Goal: Information Seeking & Learning: Learn about a topic

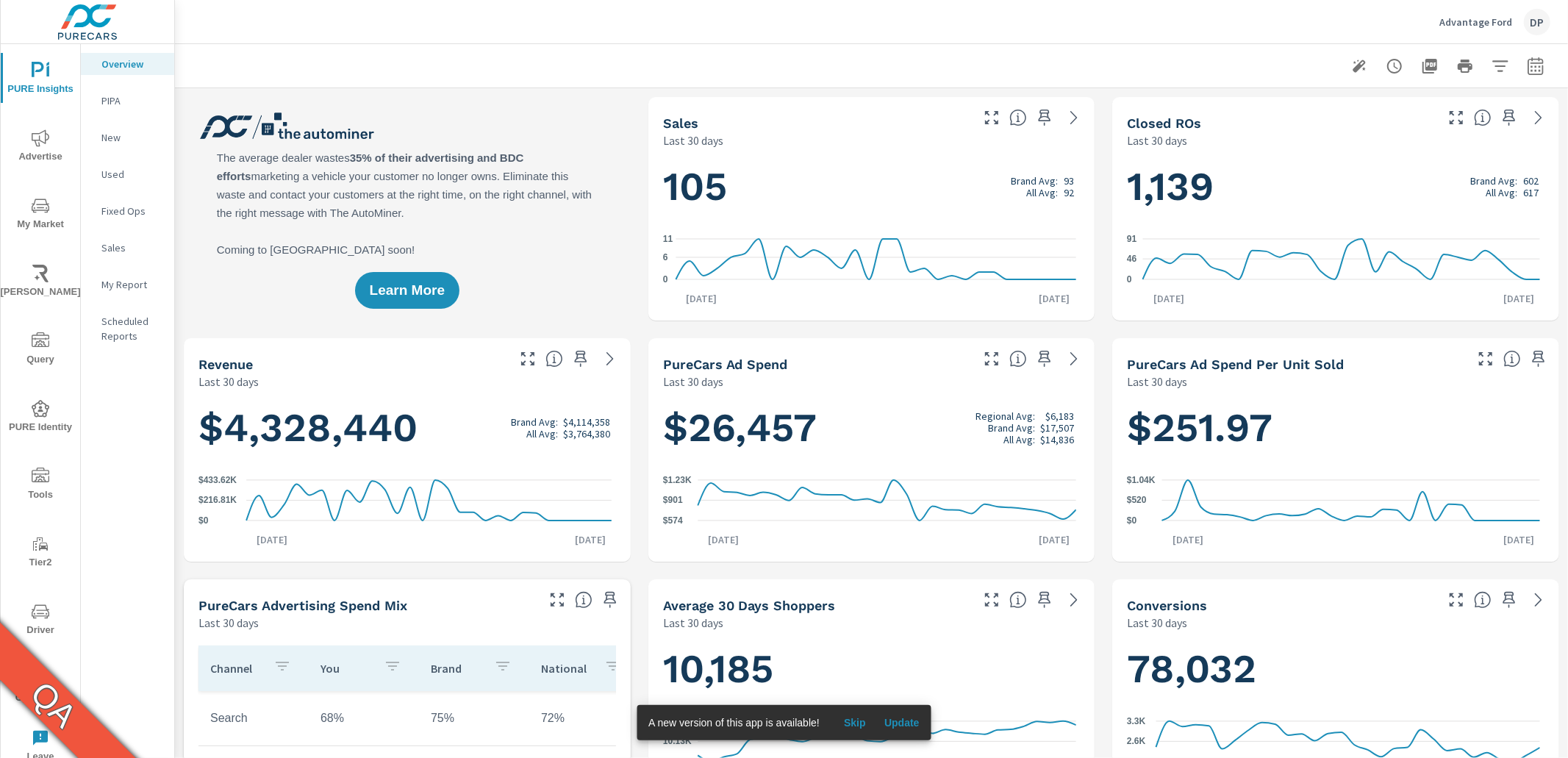
click at [121, 101] on p "PIPA" at bounding box center [132, 100] width 61 height 14
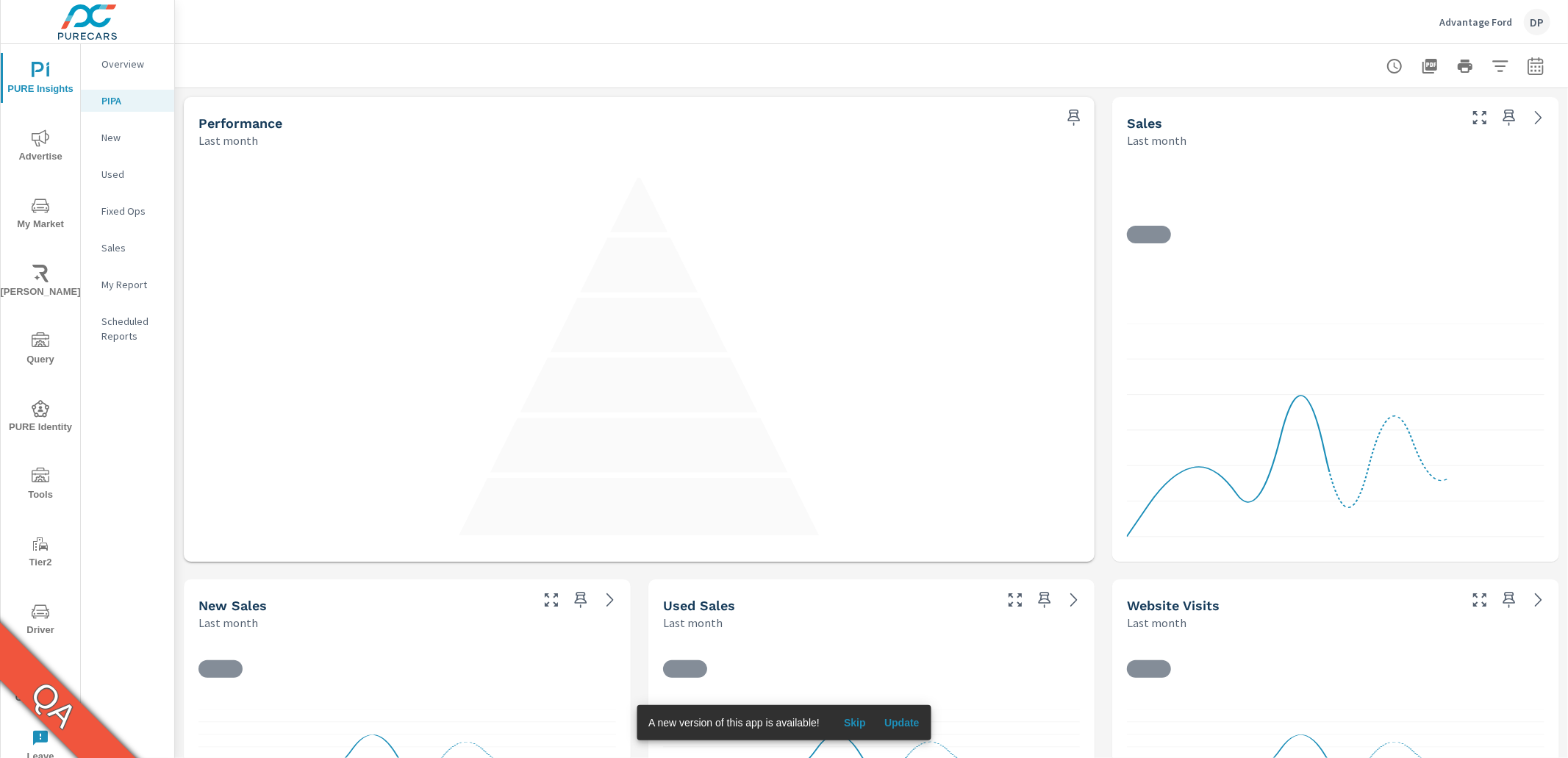
click at [124, 140] on p "New" at bounding box center [132, 137] width 61 height 14
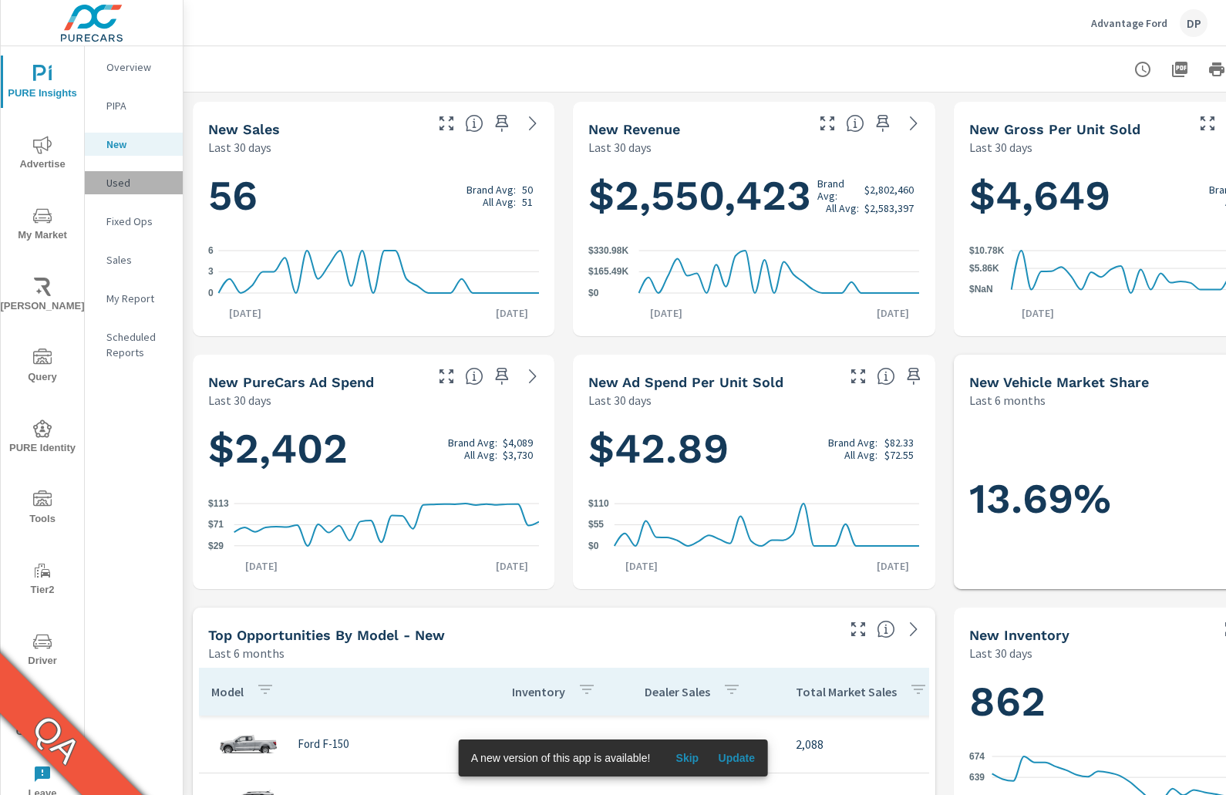
click at [116, 184] on p "Used" at bounding box center [138, 182] width 64 height 15
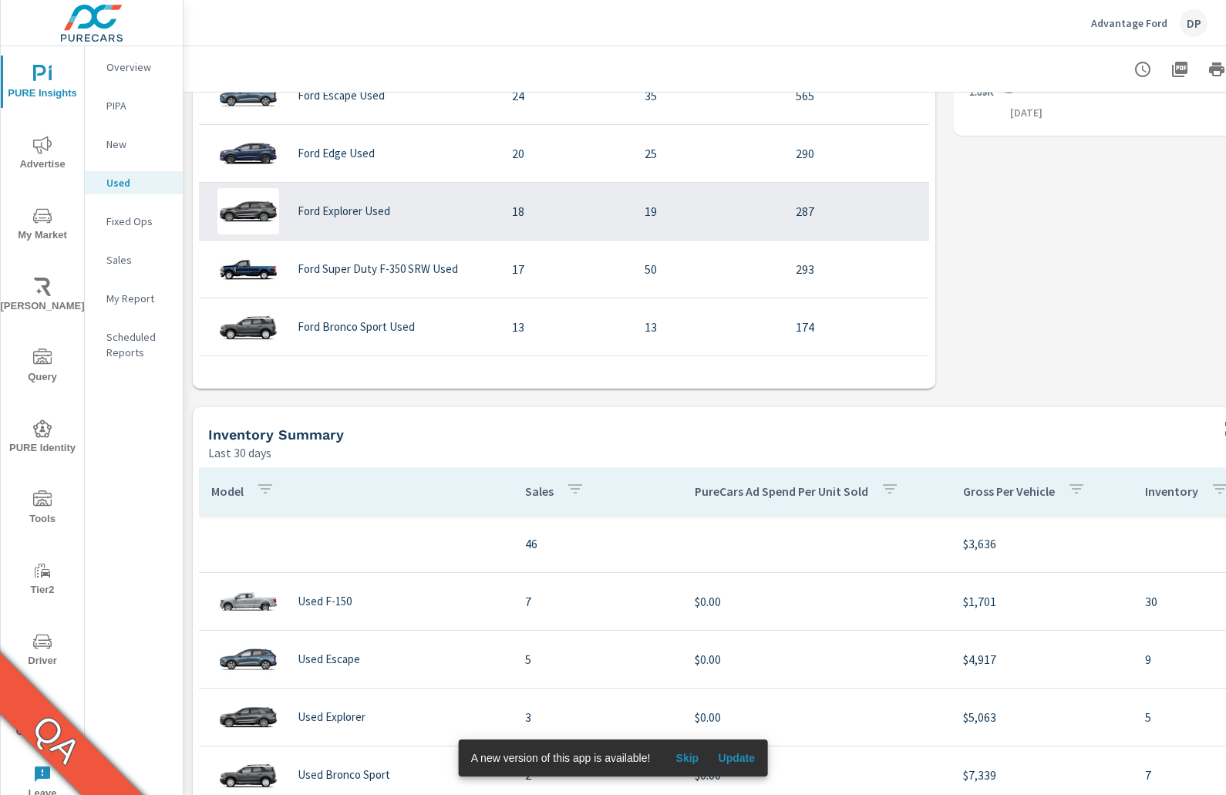
scroll to position [711, 0]
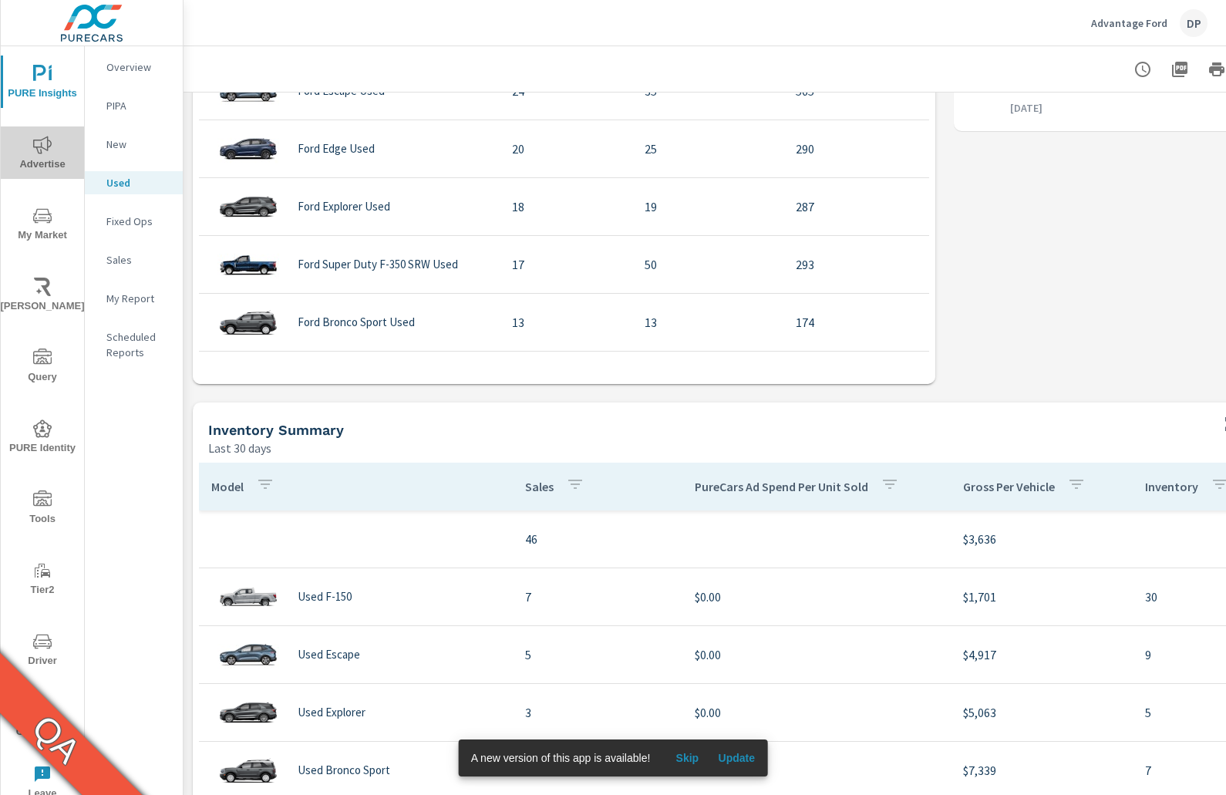
click at [46, 165] on span "Advertise" at bounding box center [42, 155] width 74 height 38
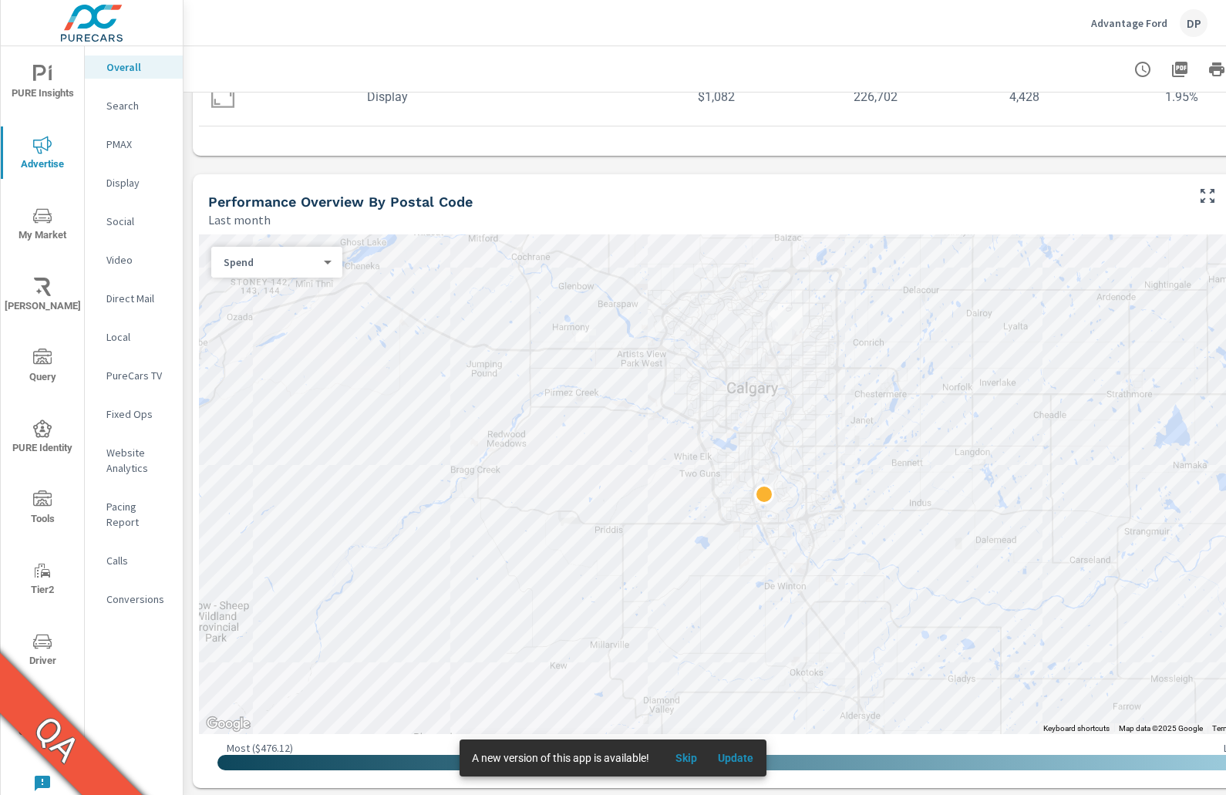
scroll to position [482, 0]
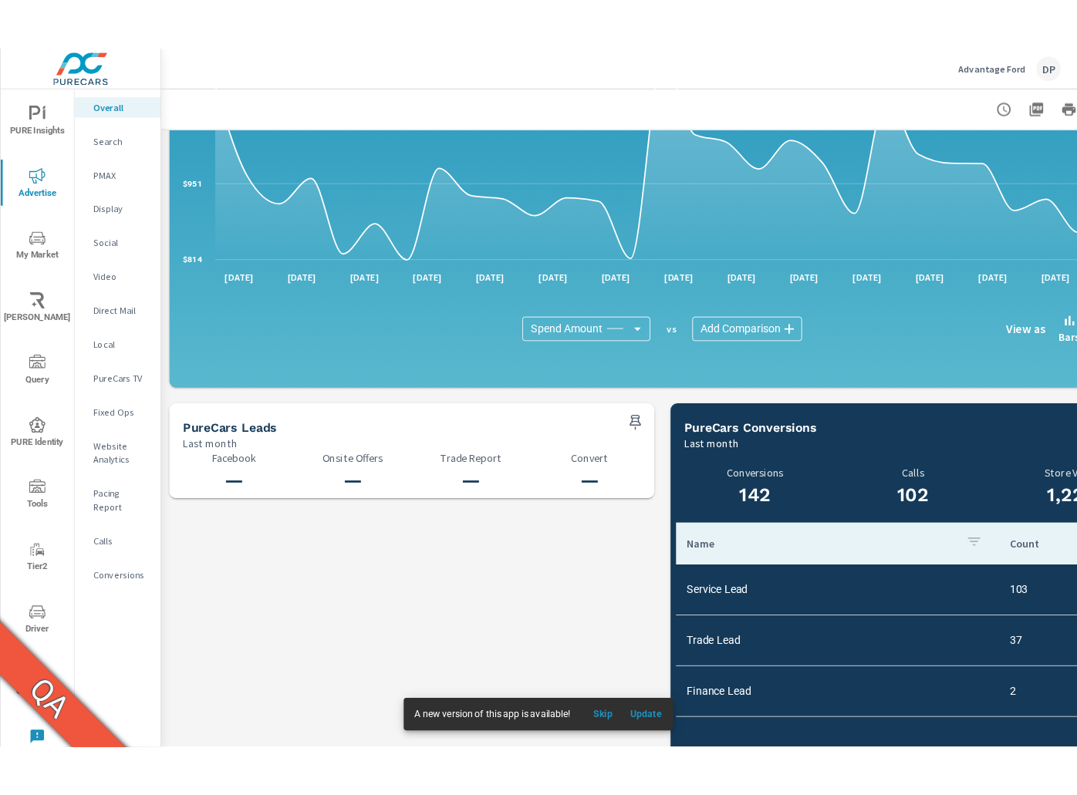
scroll to position [1460, 0]
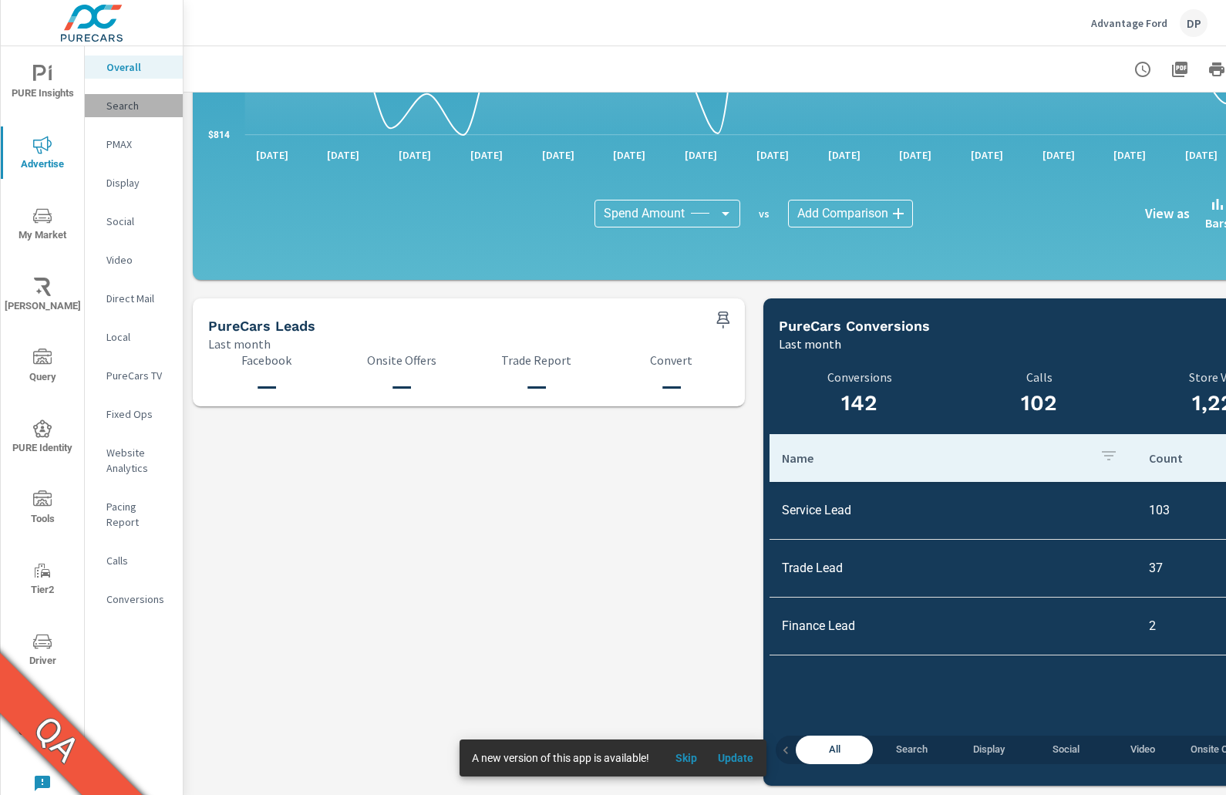
click at [145, 106] on p "Search" at bounding box center [138, 105] width 64 height 15
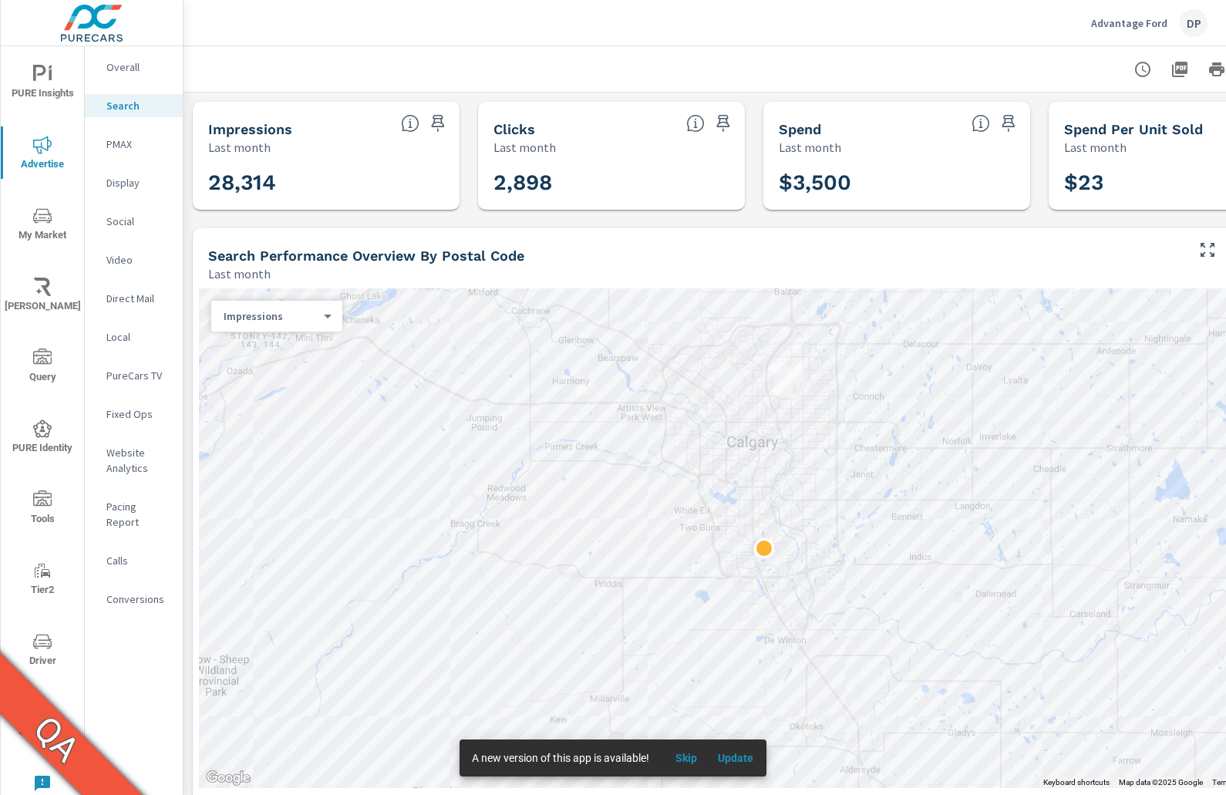
click at [132, 145] on p "PMAX" at bounding box center [138, 144] width 64 height 15
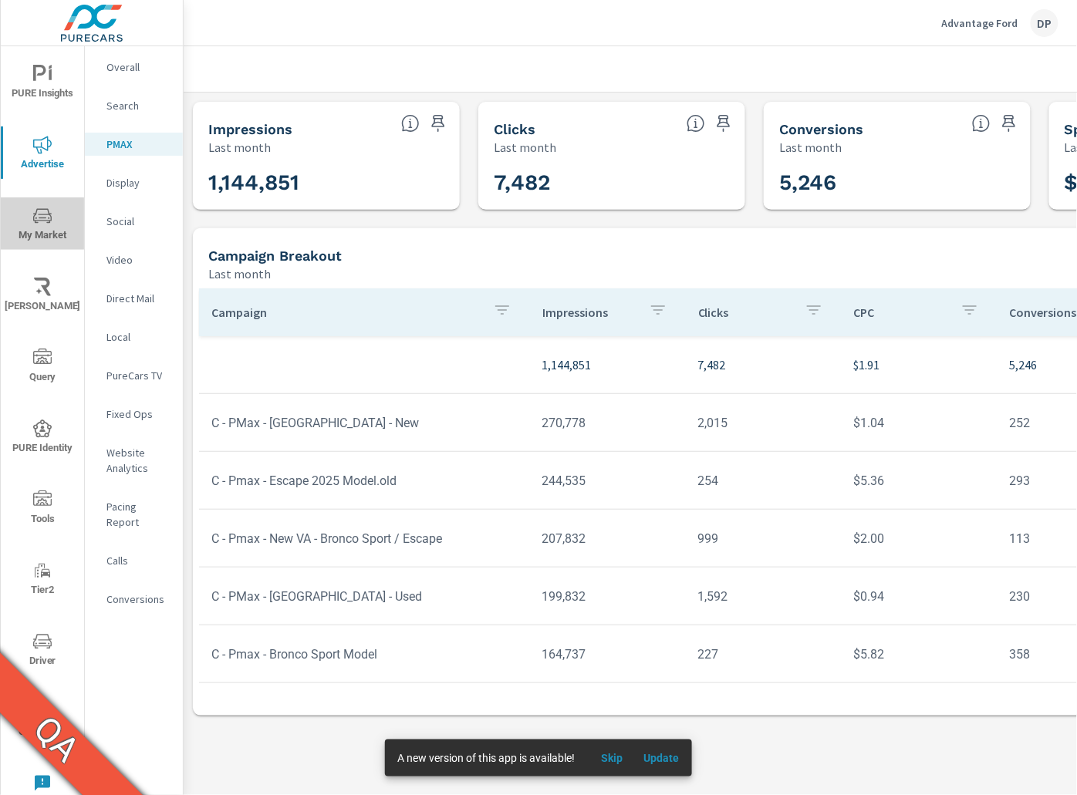
click at [56, 221] on span "My Market" at bounding box center [42, 226] width 74 height 38
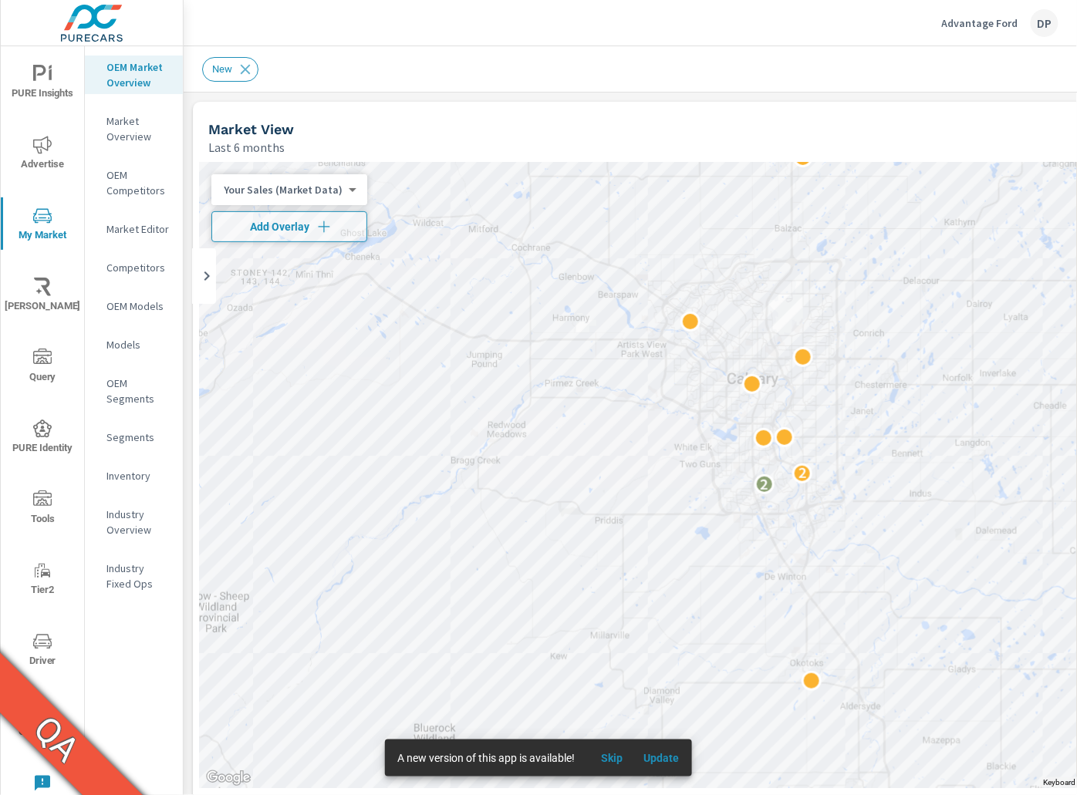
click at [124, 133] on p "Market Overview" at bounding box center [138, 128] width 64 height 31
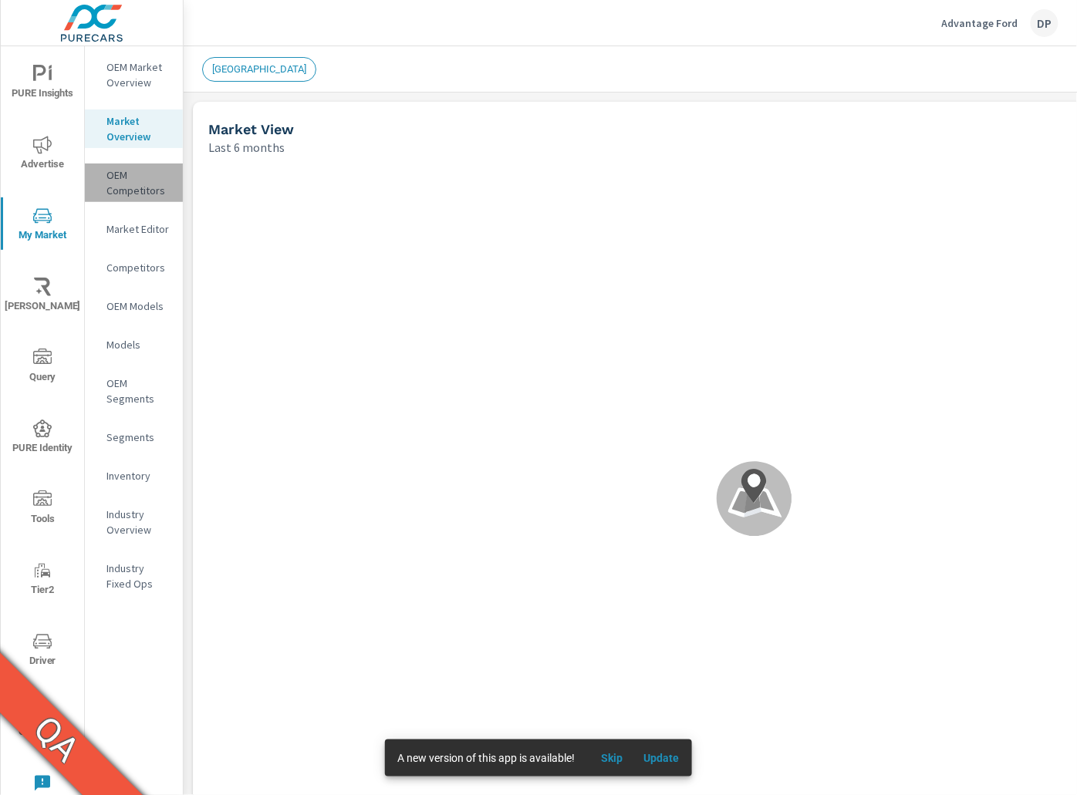
click at [125, 184] on p "OEM Competitors" at bounding box center [138, 182] width 64 height 31
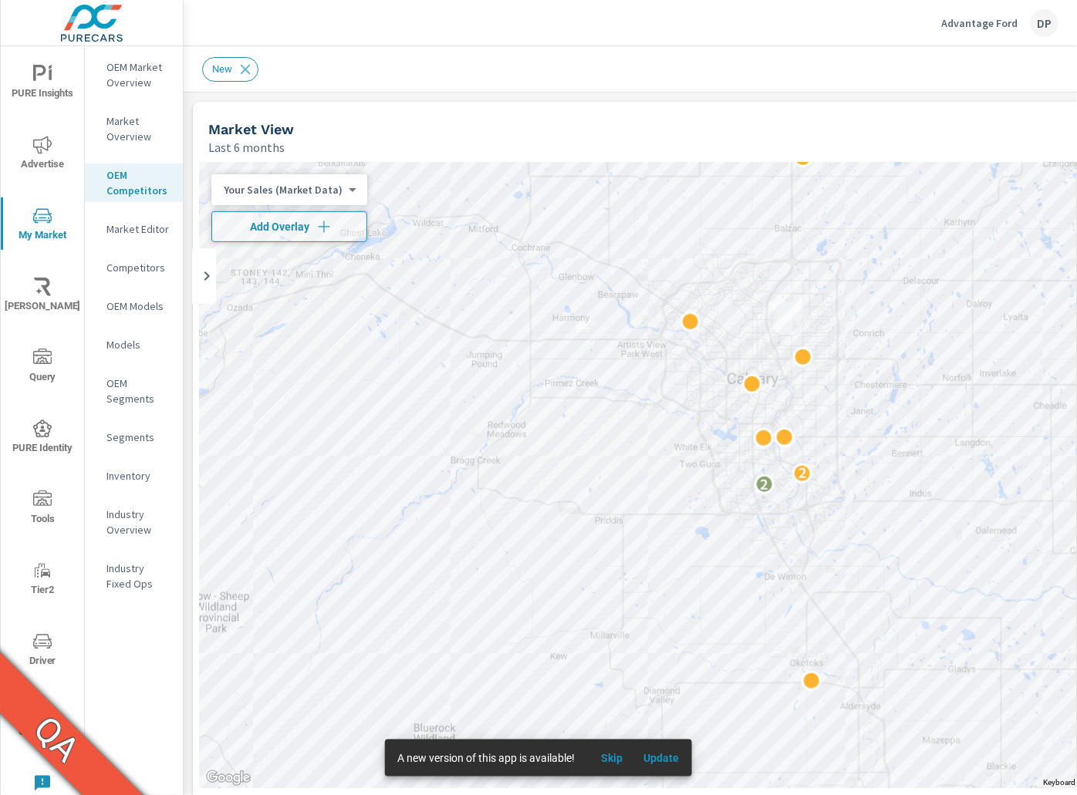
click at [153, 233] on p "Market Editor" at bounding box center [138, 228] width 64 height 15
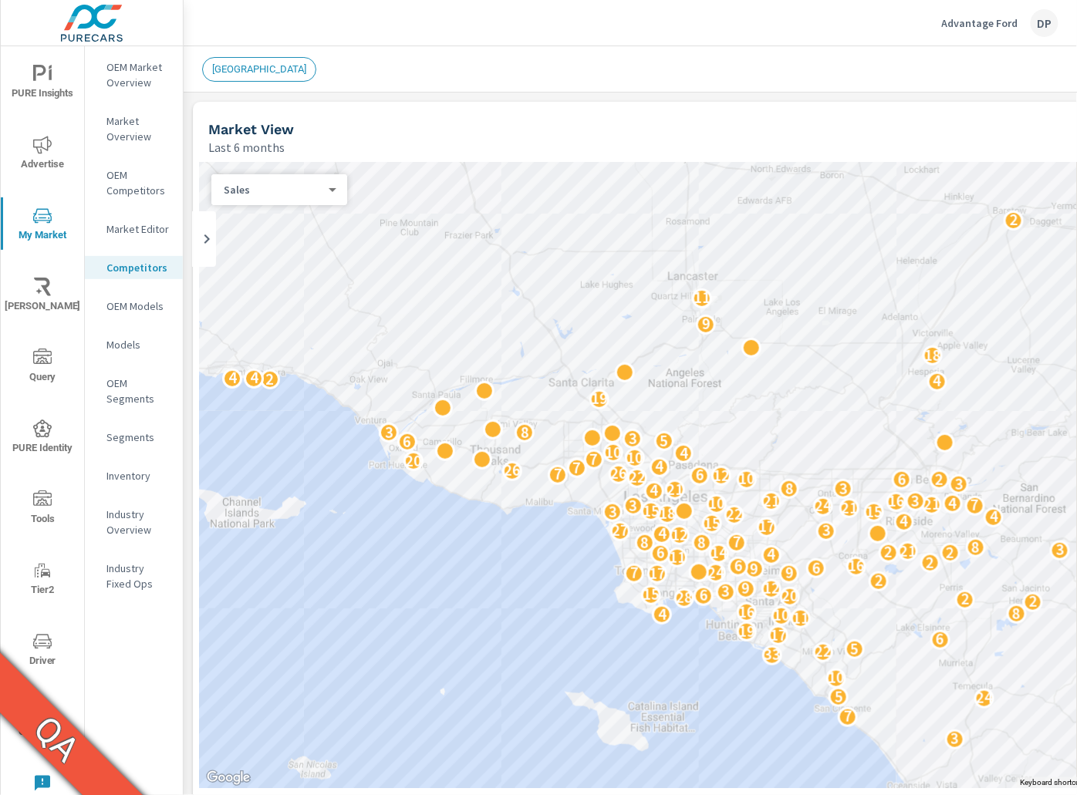
click at [131, 319] on nav "OEM Market Overview Market Overview OEM Competitors Market Editor Competitors O…" at bounding box center [134, 331] width 98 height 571
click at [132, 312] on p "OEM Models" at bounding box center [138, 305] width 64 height 15
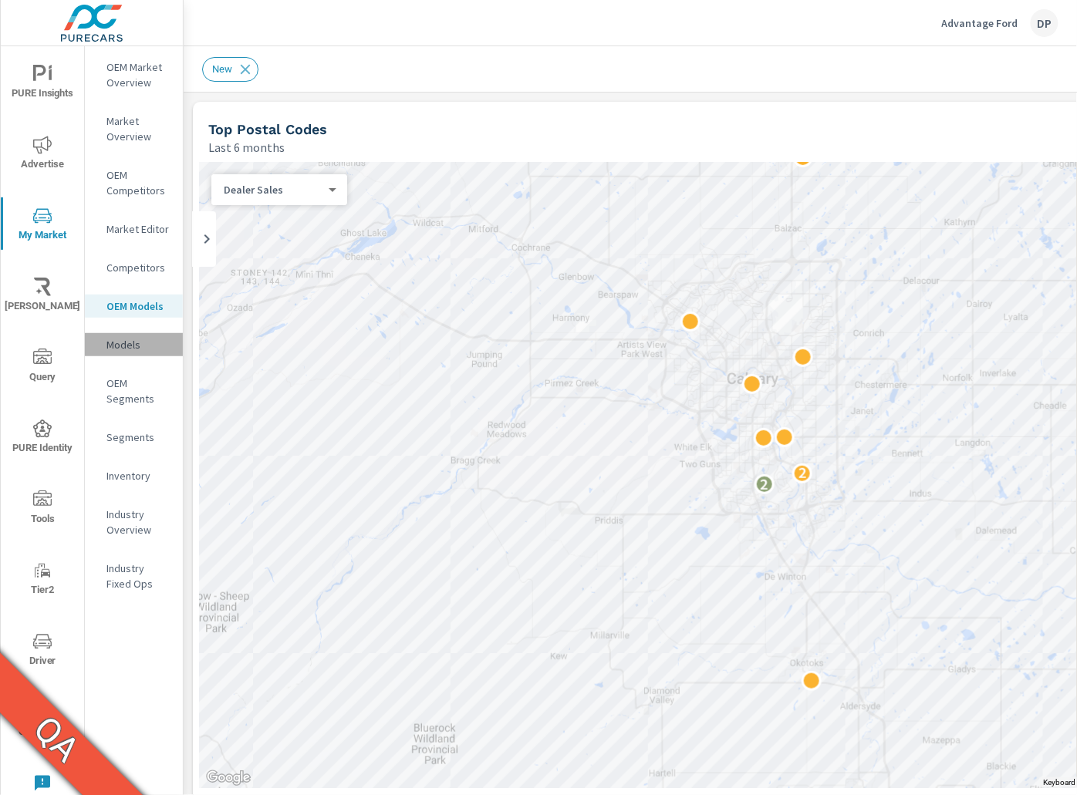
click at [137, 339] on p "Models" at bounding box center [138, 344] width 64 height 15
